Goal: Find specific page/section: Find specific page/section

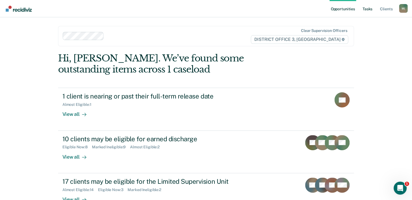
click at [366, 9] on link "Tasks" at bounding box center [367, 8] width 12 height 17
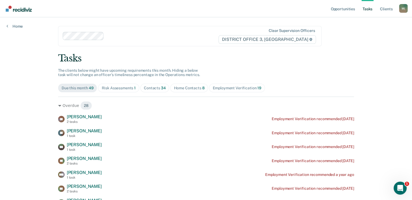
click at [149, 89] on div "Contacts 34" at bounding box center [155, 88] width 22 height 5
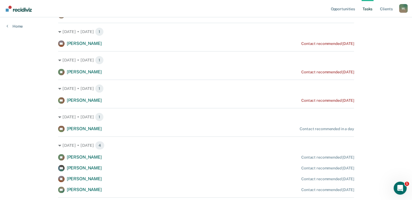
scroll to position [217, 0]
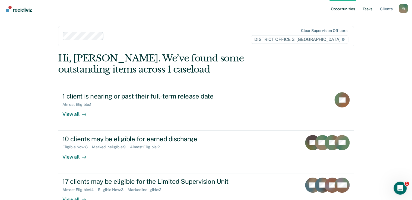
click at [369, 10] on link "Tasks" at bounding box center [367, 8] width 12 height 17
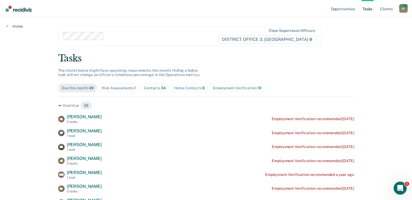
click at [189, 90] on div "Home Contacts 8" at bounding box center [189, 88] width 31 height 5
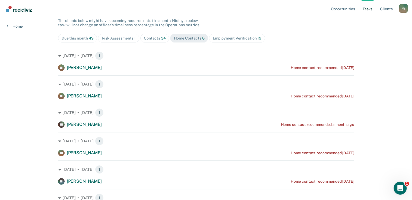
scroll to position [11, 0]
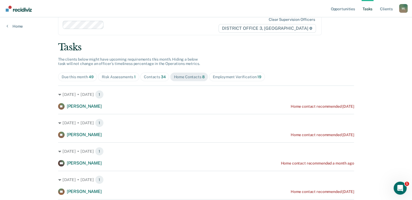
click at [151, 78] on div "Contacts 34" at bounding box center [155, 77] width 22 height 5
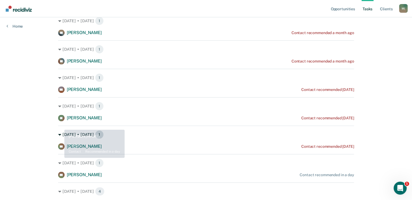
scroll to position [0, 0]
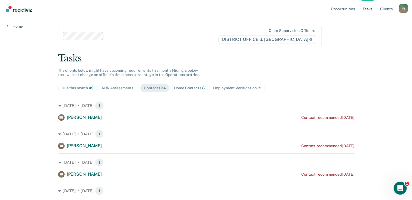
click at [188, 90] on div "Home Contacts 8" at bounding box center [189, 88] width 31 height 5
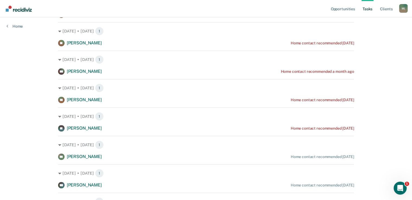
scroll to position [130, 0]
